Goal: Information Seeking & Learning: Learn about a topic

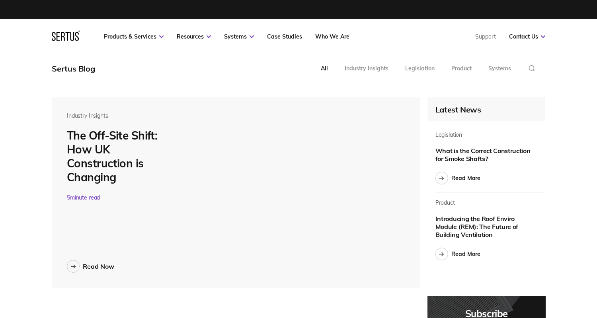
scroll to position [2769, 494]
